Goal: Task Accomplishment & Management: Use online tool/utility

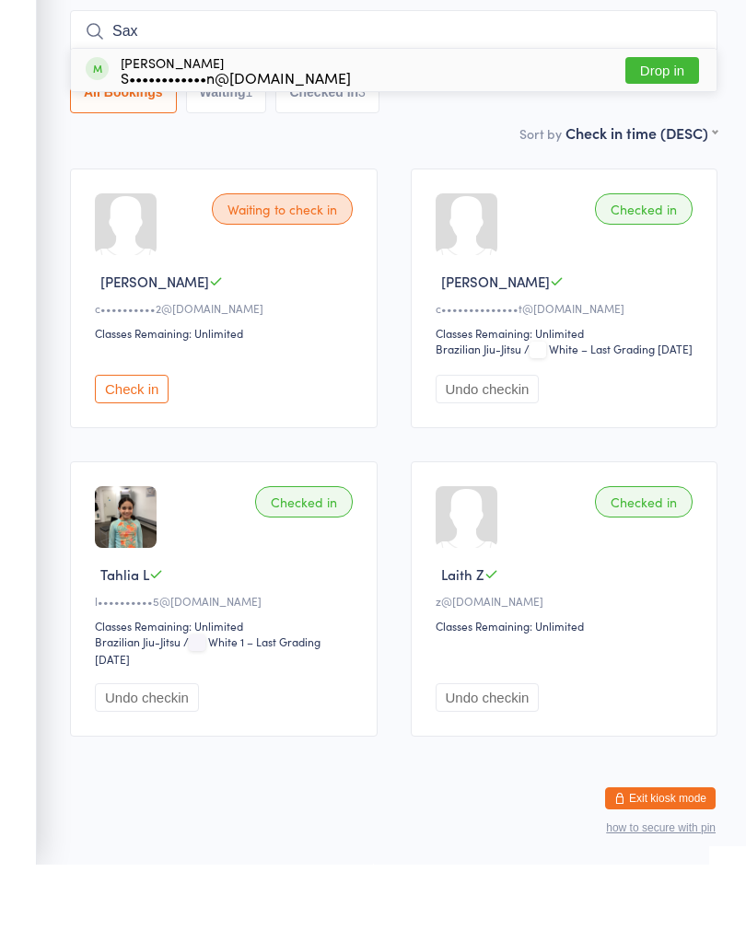
type input "Sax"
click at [668, 122] on button "Drop in" at bounding box center [662, 135] width 74 height 27
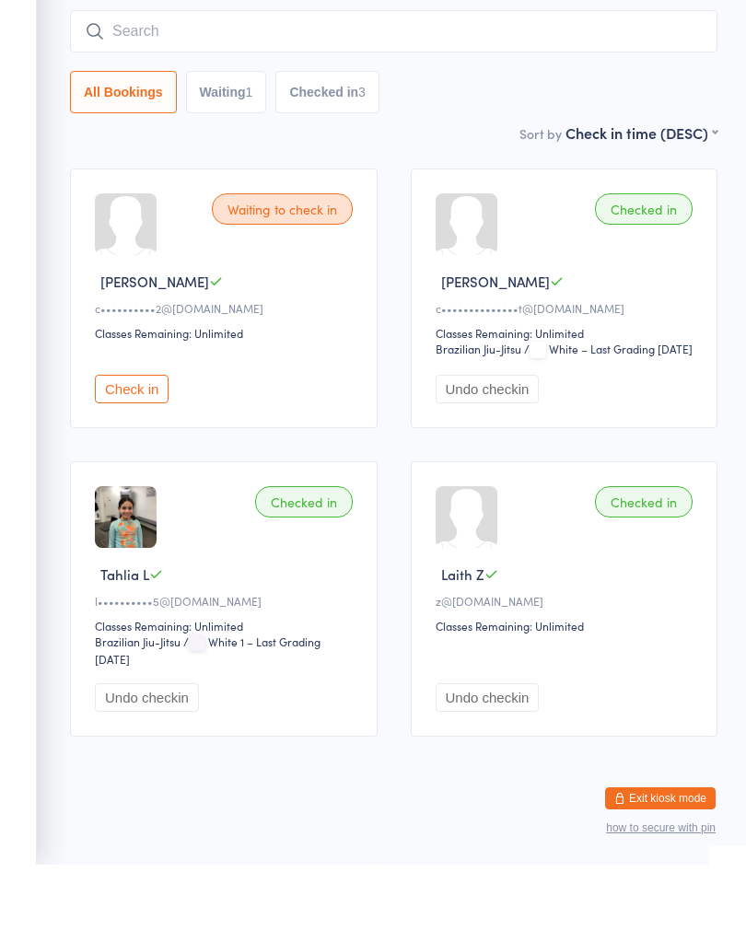
scroll to position [135, 0]
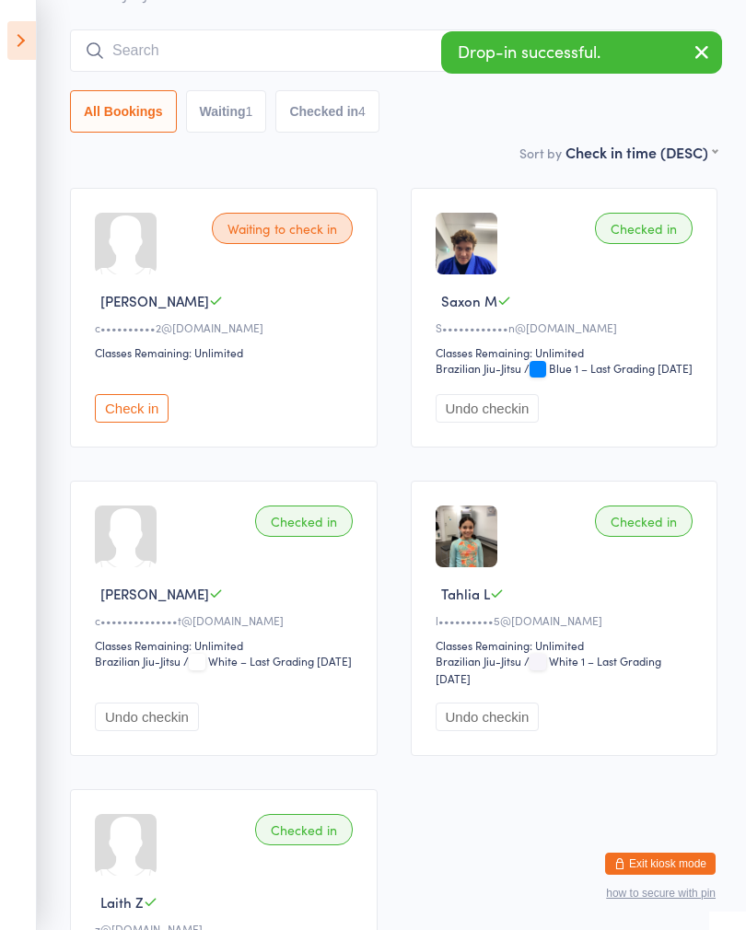
click at [505, 423] on button "Undo checkin" at bounding box center [487, 408] width 104 height 29
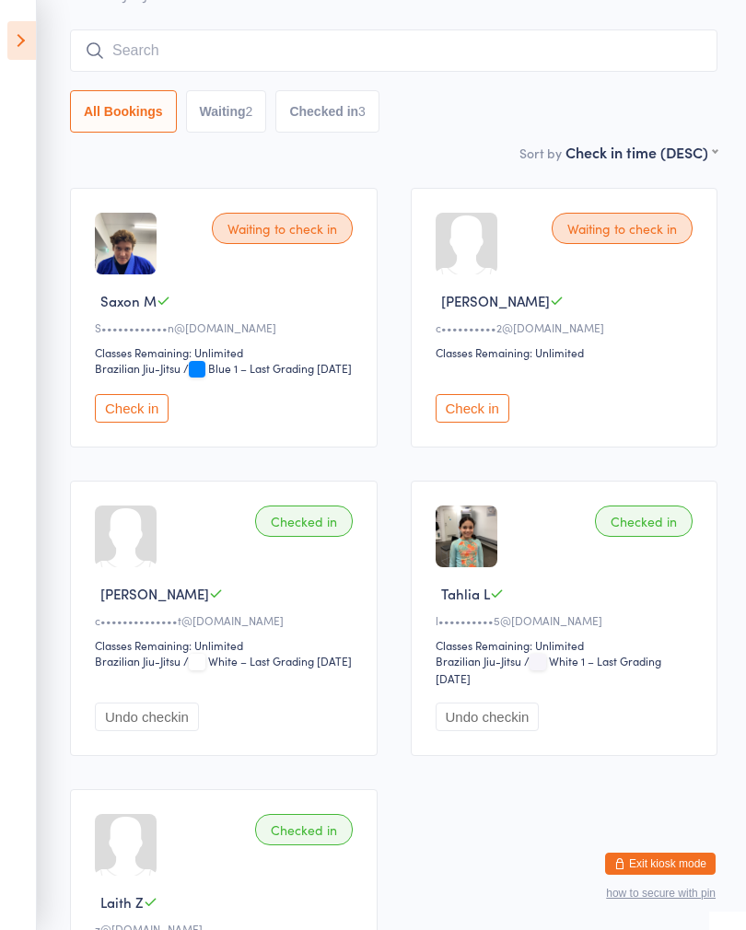
click at [31, 35] on icon at bounding box center [21, 40] width 29 height 39
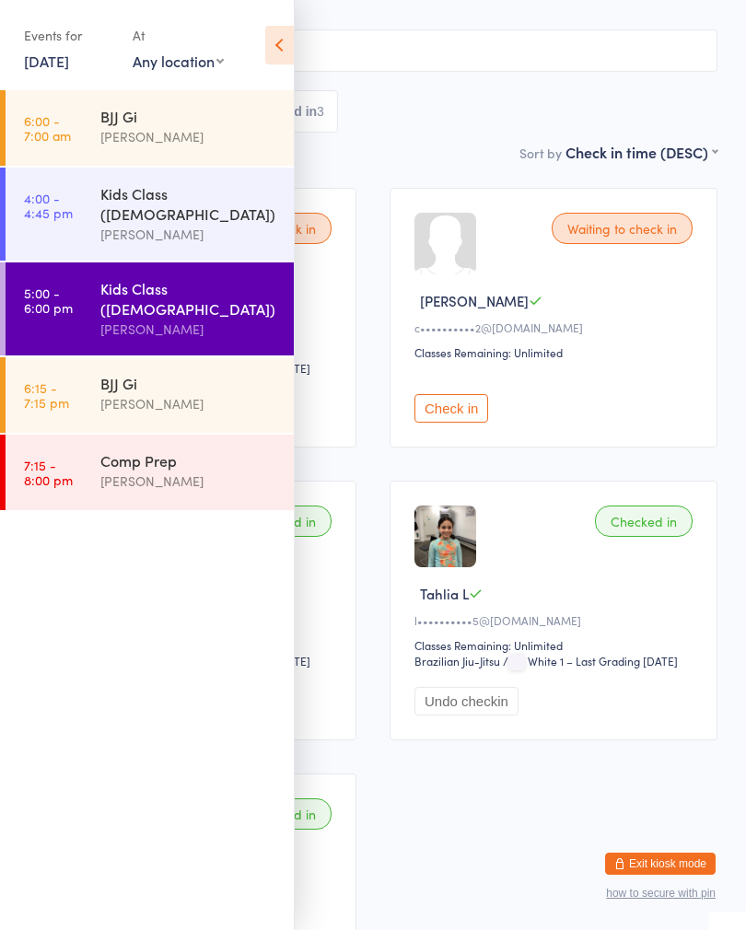
click at [171, 373] on div "BJJ Gi" at bounding box center [189, 383] width 178 height 20
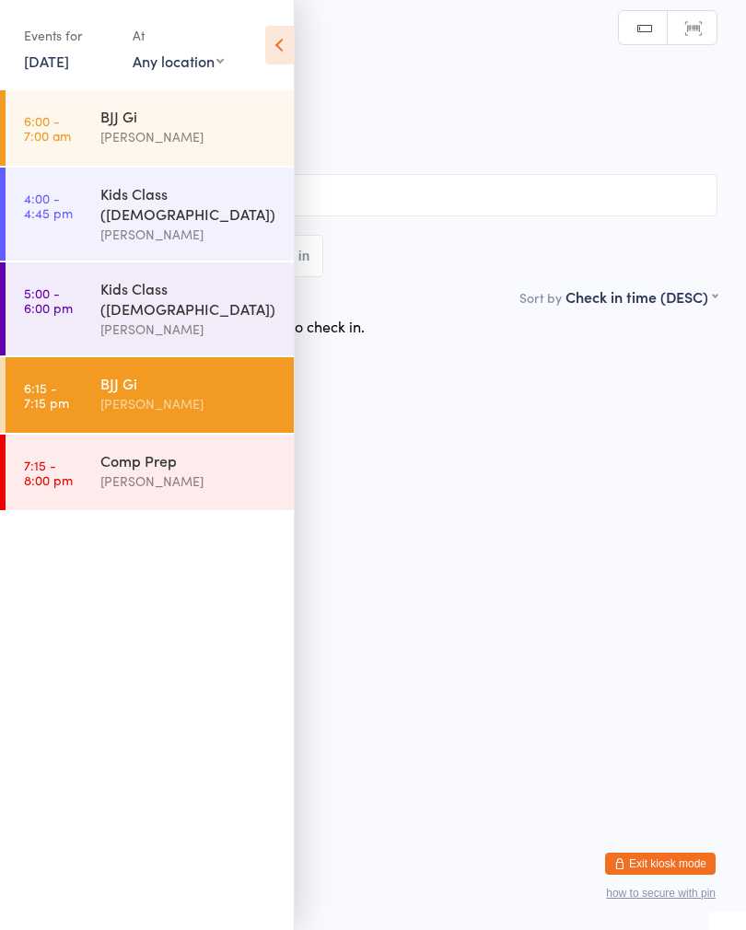
click at [477, 79] on div "BJJ Gi Check-in [DATE] 6:15pm [PERSON_NAME] Insight Jiu Jitsu Academy Brazilian…" at bounding box center [373, 166] width 689 height 240
click at [459, 400] on html "You have now entered Kiosk Mode. Members will be able to check themselves in us…" at bounding box center [373, 465] width 746 height 930
click at [274, 53] on icon at bounding box center [279, 45] width 29 height 39
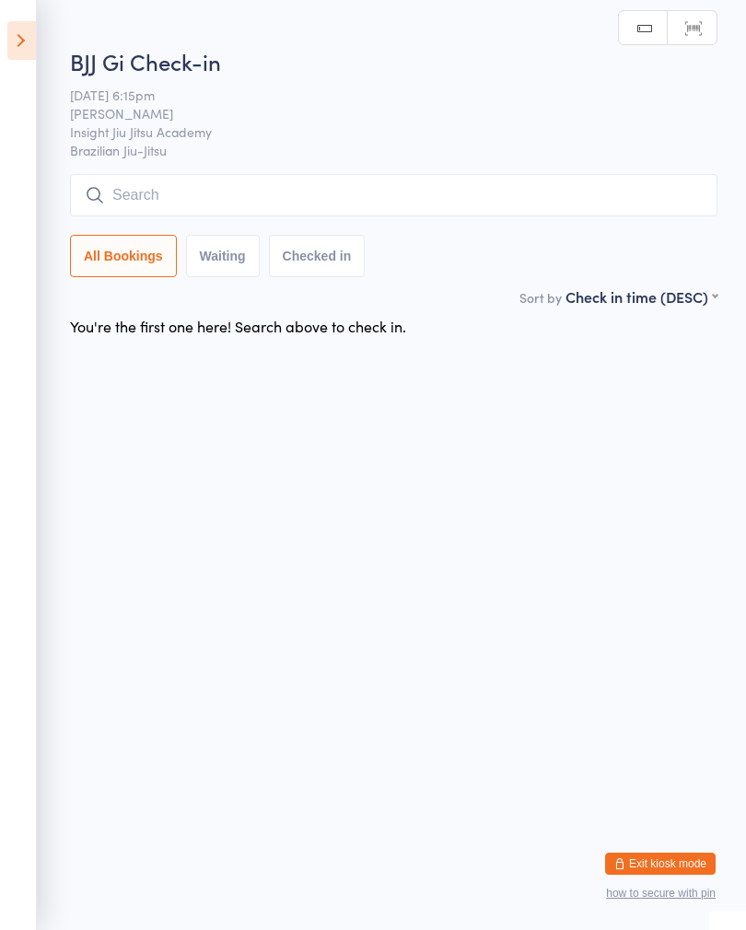
click at [243, 200] on input "search" at bounding box center [393, 195] width 647 height 42
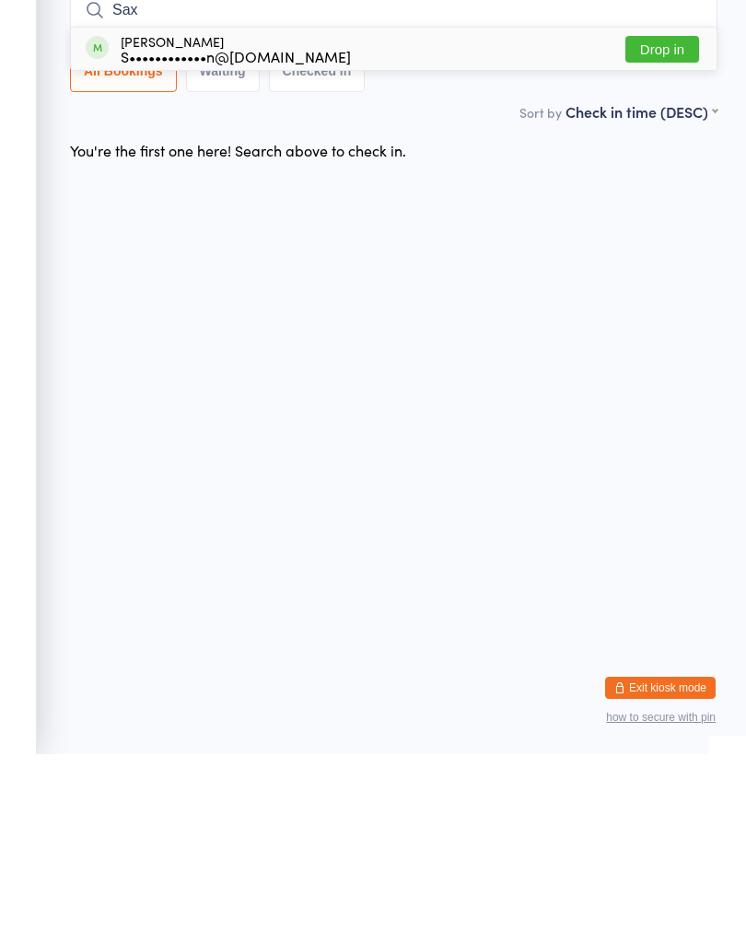
type input "Sax"
click at [671, 212] on button "Drop in" at bounding box center [662, 225] width 74 height 27
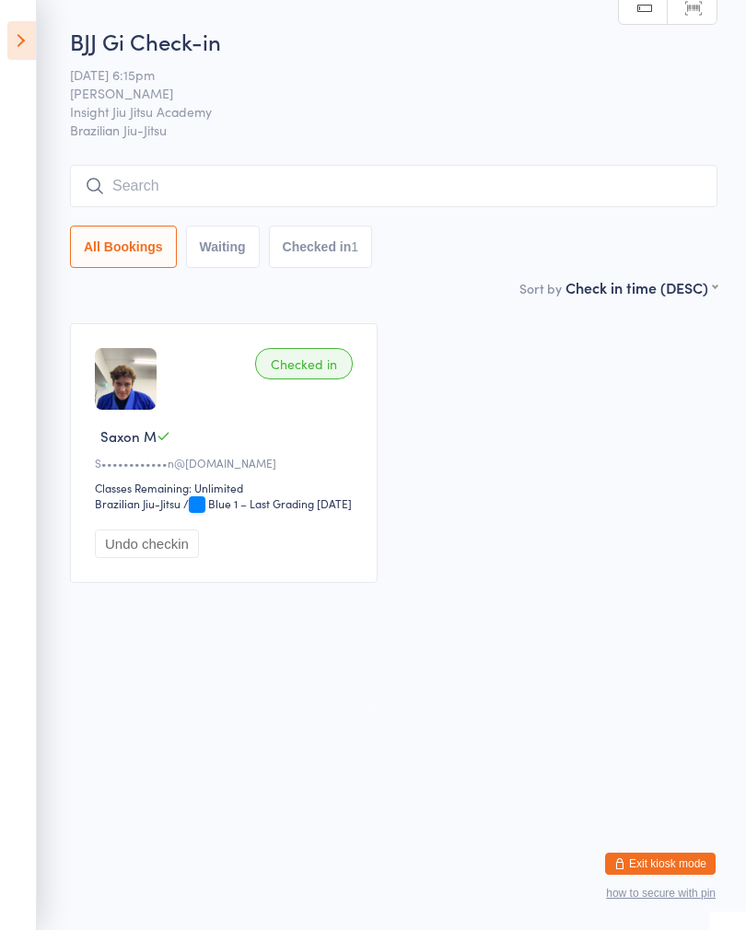
click at [230, 186] on input "search" at bounding box center [393, 186] width 647 height 42
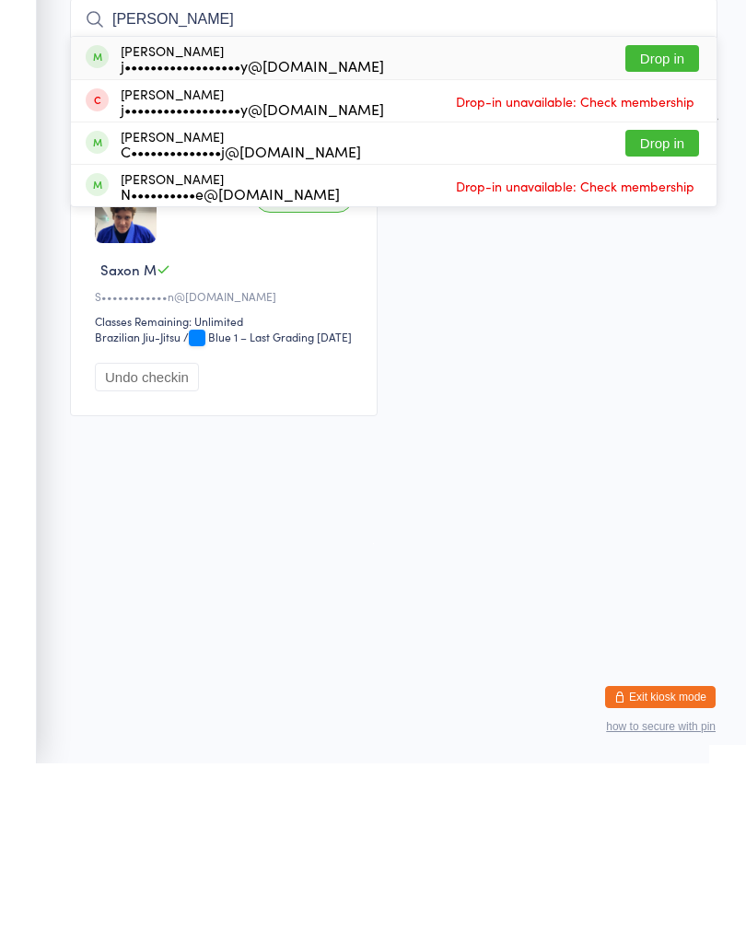
type input "[PERSON_NAME]"
click at [665, 212] on button "Drop in" at bounding box center [662, 225] width 74 height 27
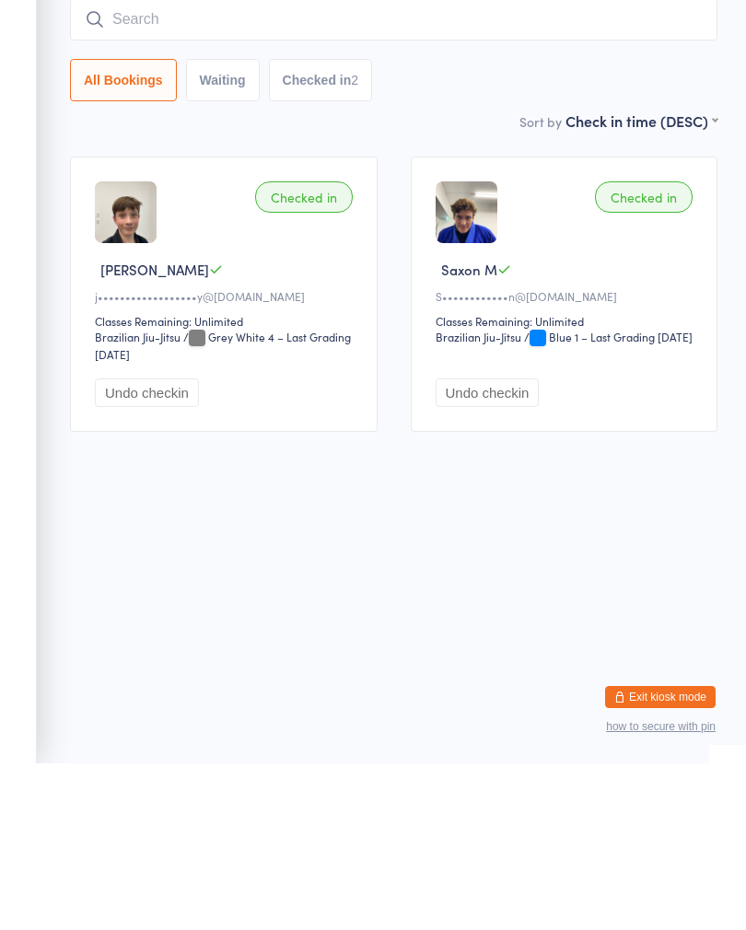
click at [161, 165] on input "search" at bounding box center [393, 186] width 647 height 42
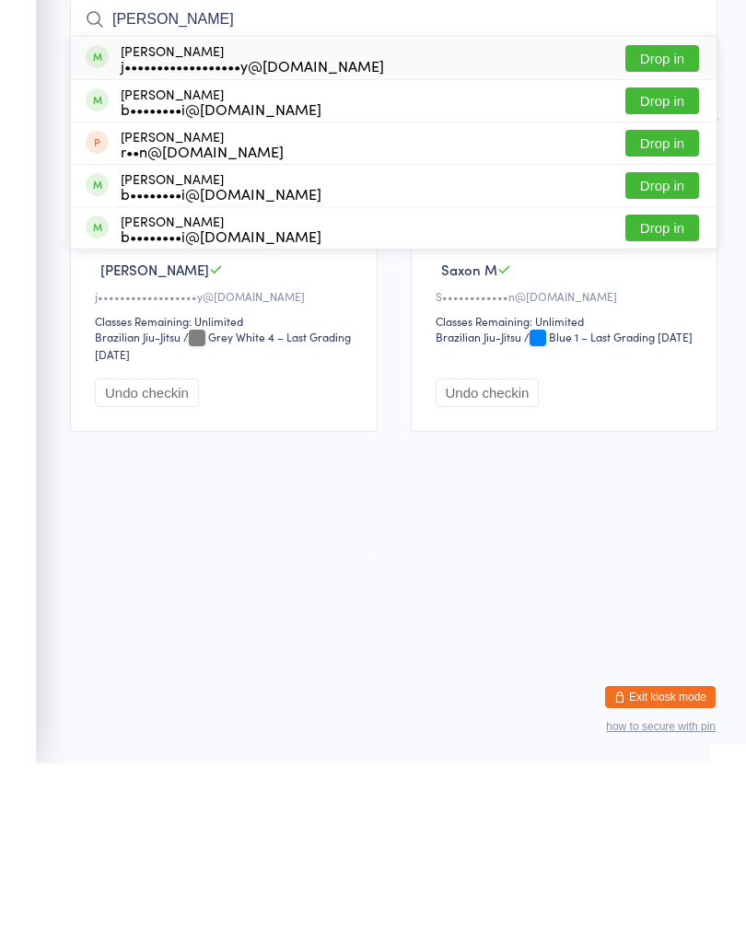
type input "[PERSON_NAME]"
click at [650, 212] on button "Drop in" at bounding box center [662, 225] width 74 height 27
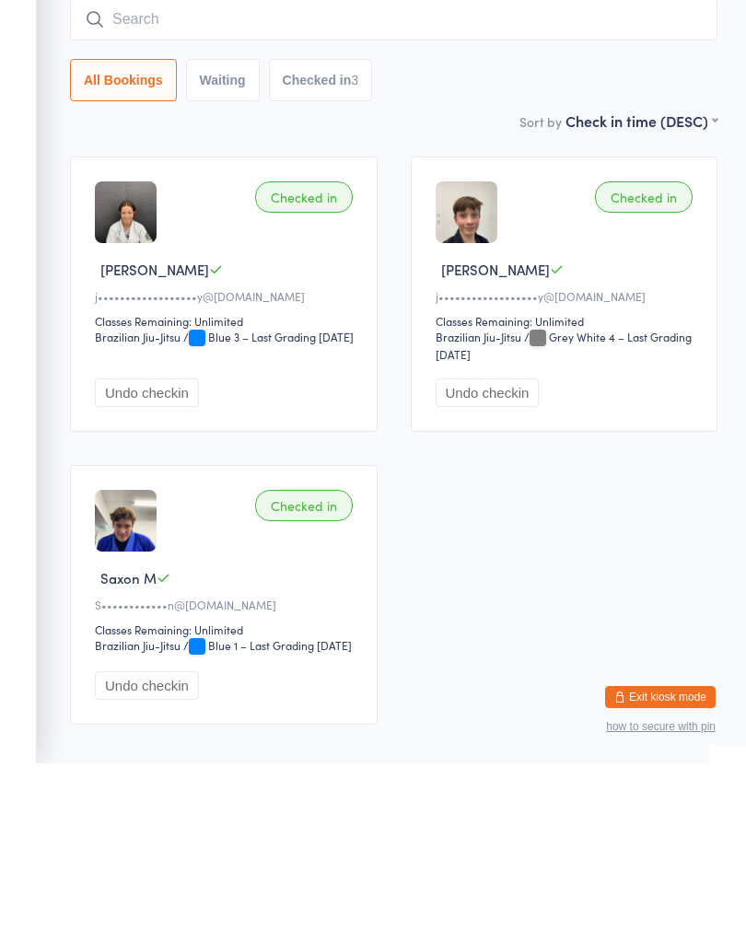
click at [447, 165] on input "search" at bounding box center [393, 186] width 647 height 42
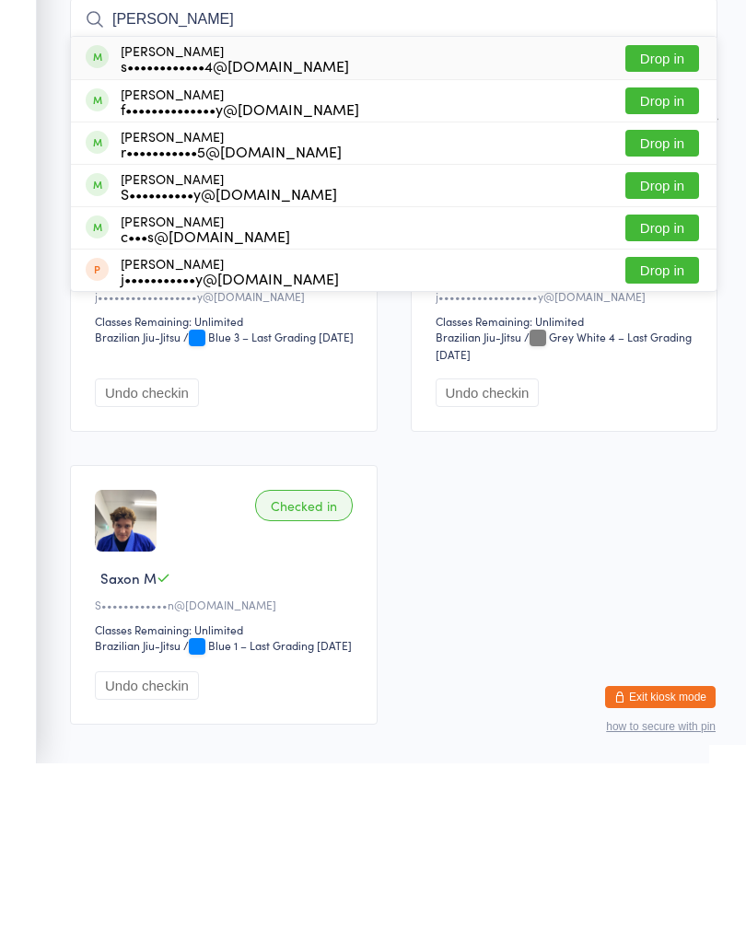
type input "[PERSON_NAME]"
click at [661, 212] on button "Drop in" at bounding box center [662, 225] width 74 height 27
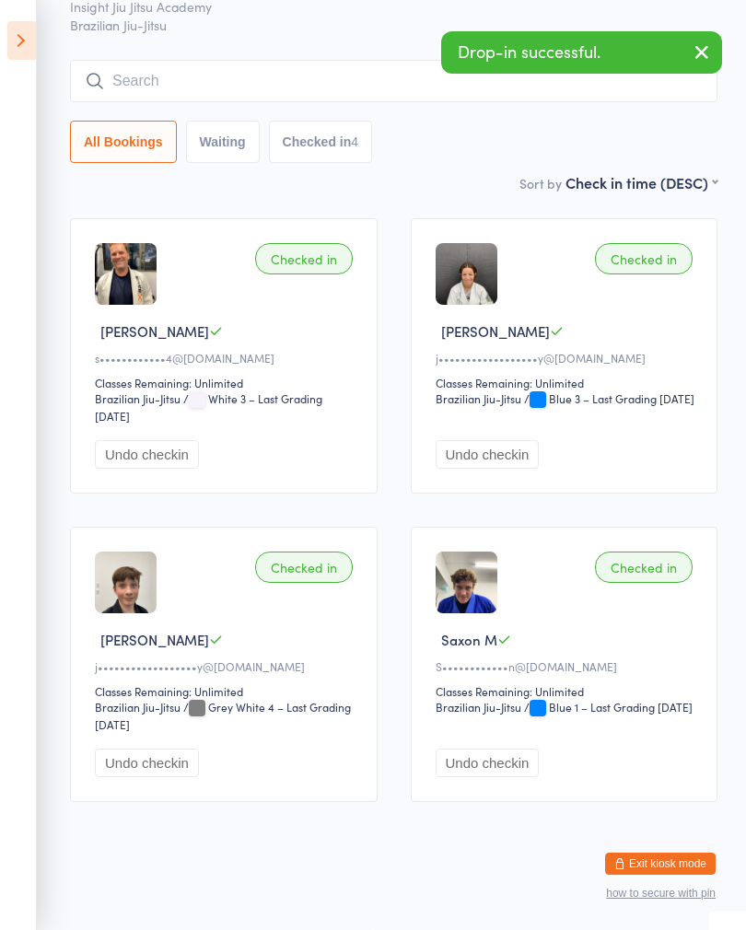
click at [139, 66] on input "search" at bounding box center [393, 81] width 647 height 42
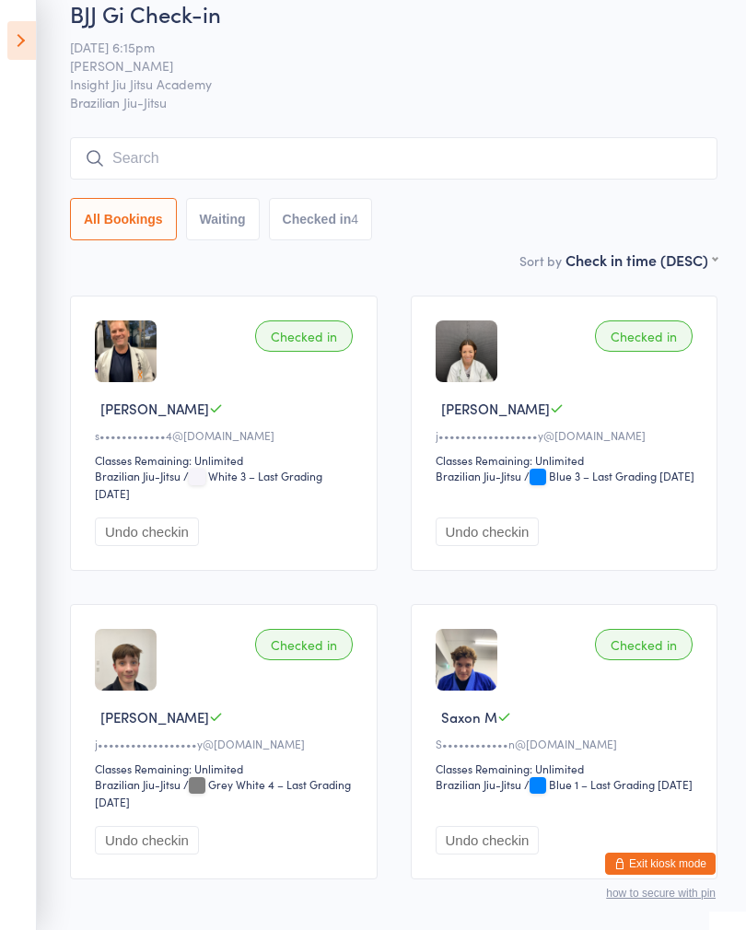
scroll to position [0, 0]
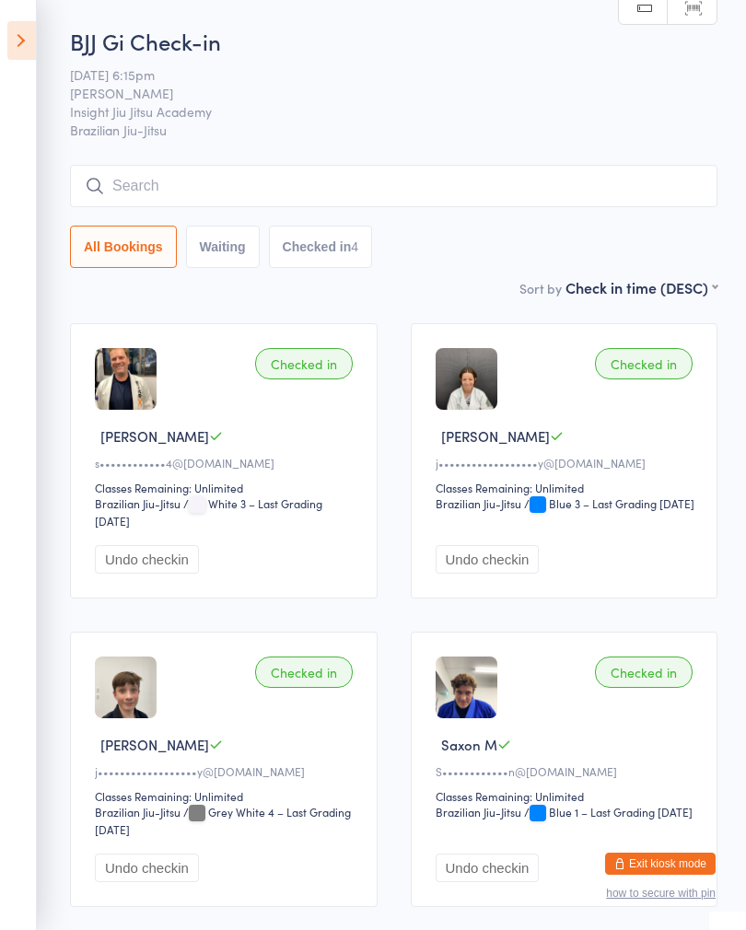
click at [146, 201] on input "search" at bounding box center [393, 186] width 647 height 42
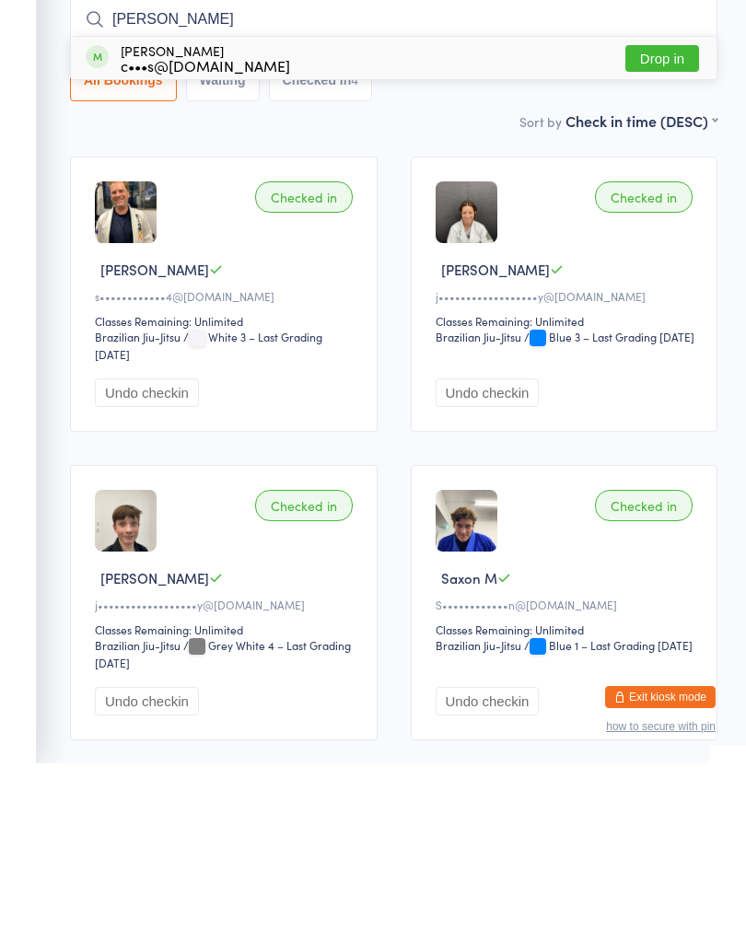
type input "[PERSON_NAME]"
click at [682, 212] on button "Drop in" at bounding box center [662, 225] width 74 height 27
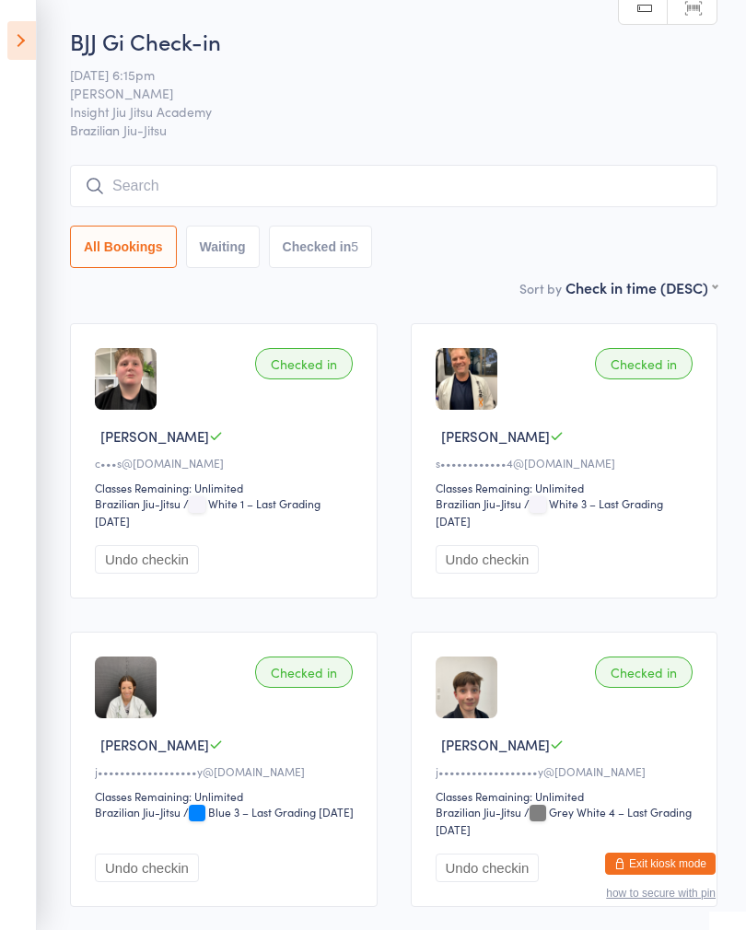
click at [118, 178] on input "search" at bounding box center [393, 186] width 647 height 42
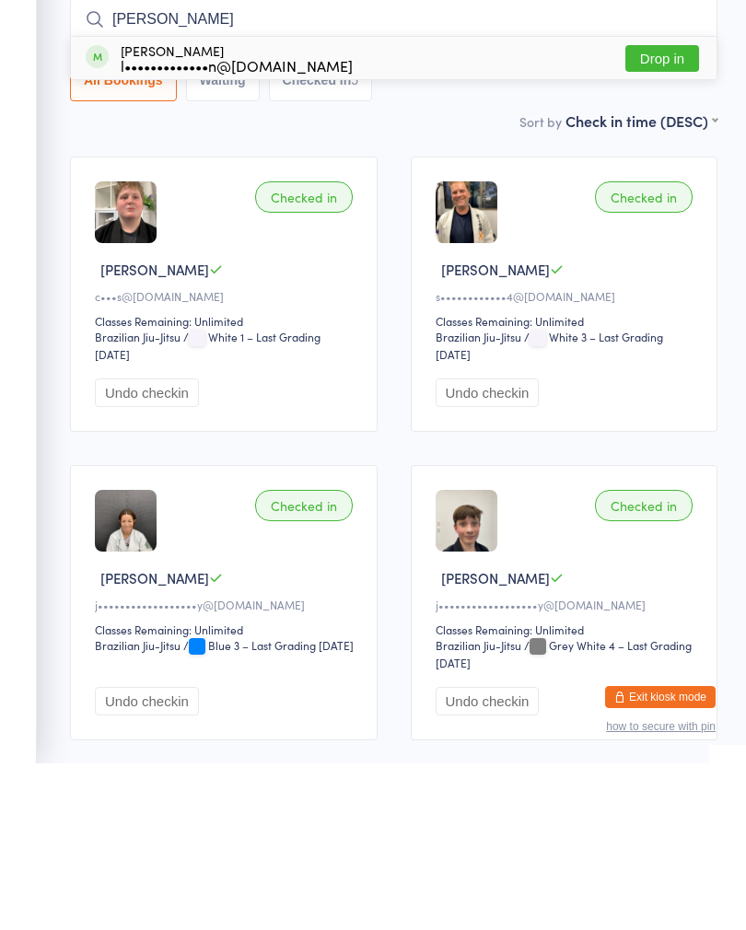
type input "[PERSON_NAME]"
click at [651, 212] on button "Drop in" at bounding box center [662, 225] width 74 height 27
